Goal: Task Accomplishment & Management: Manage account settings

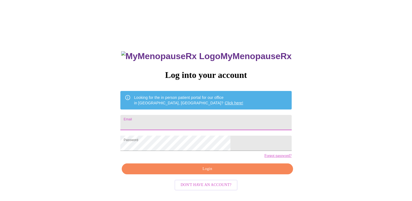
click at [182, 115] on input "Email" at bounding box center [205, 122] width 171 height 15
type input "[EMAIL_ADDRESS][DOMAIN_NAME]"
click at [224, 172] on span "Login" at bounding box center [207, 169] width 159 height 7
